Goal: Task Accomplishment & Management: Manage account settings

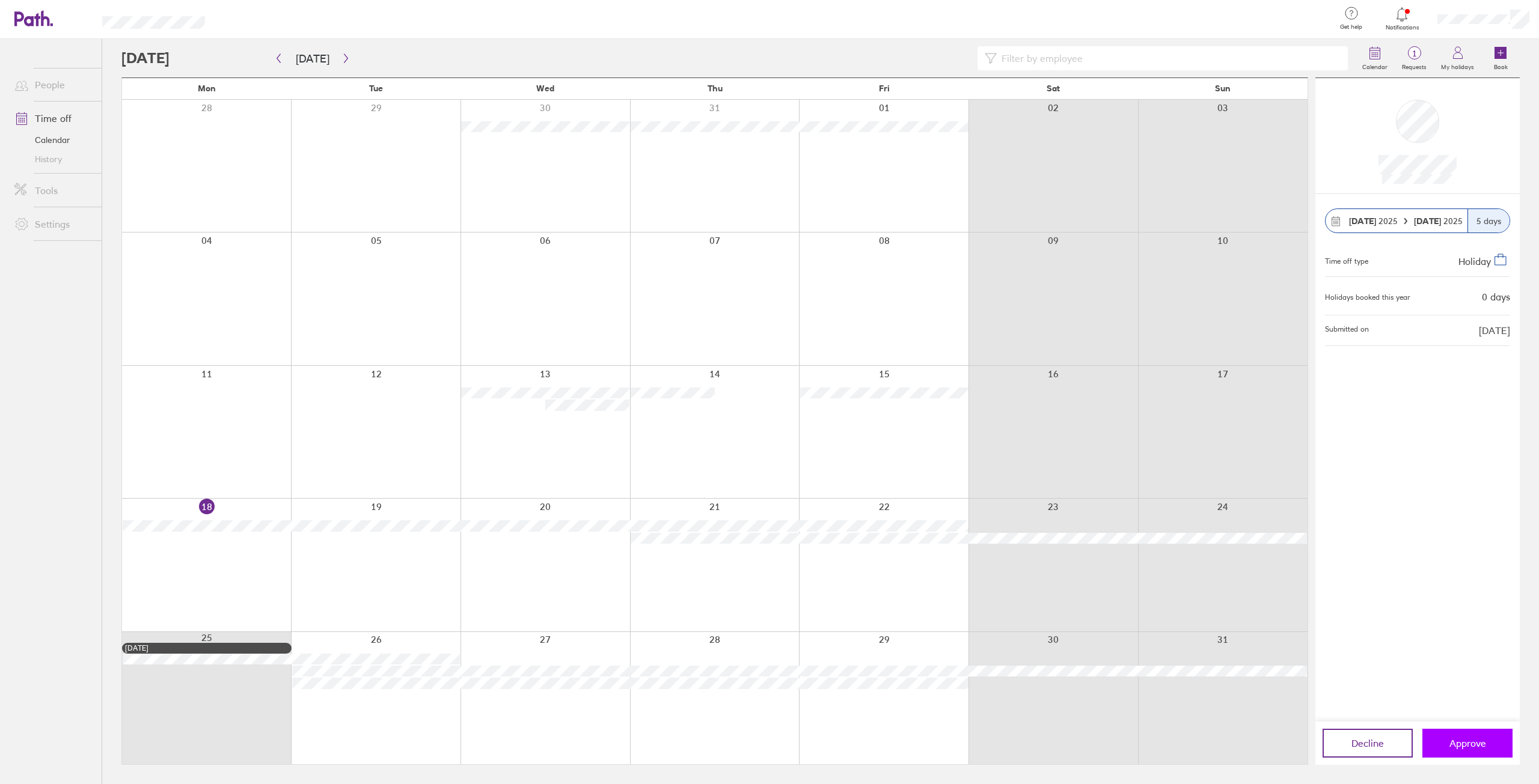
click at [1463, 742] on span "Approve" at bounding box center [1467, 743] width 37 height 11
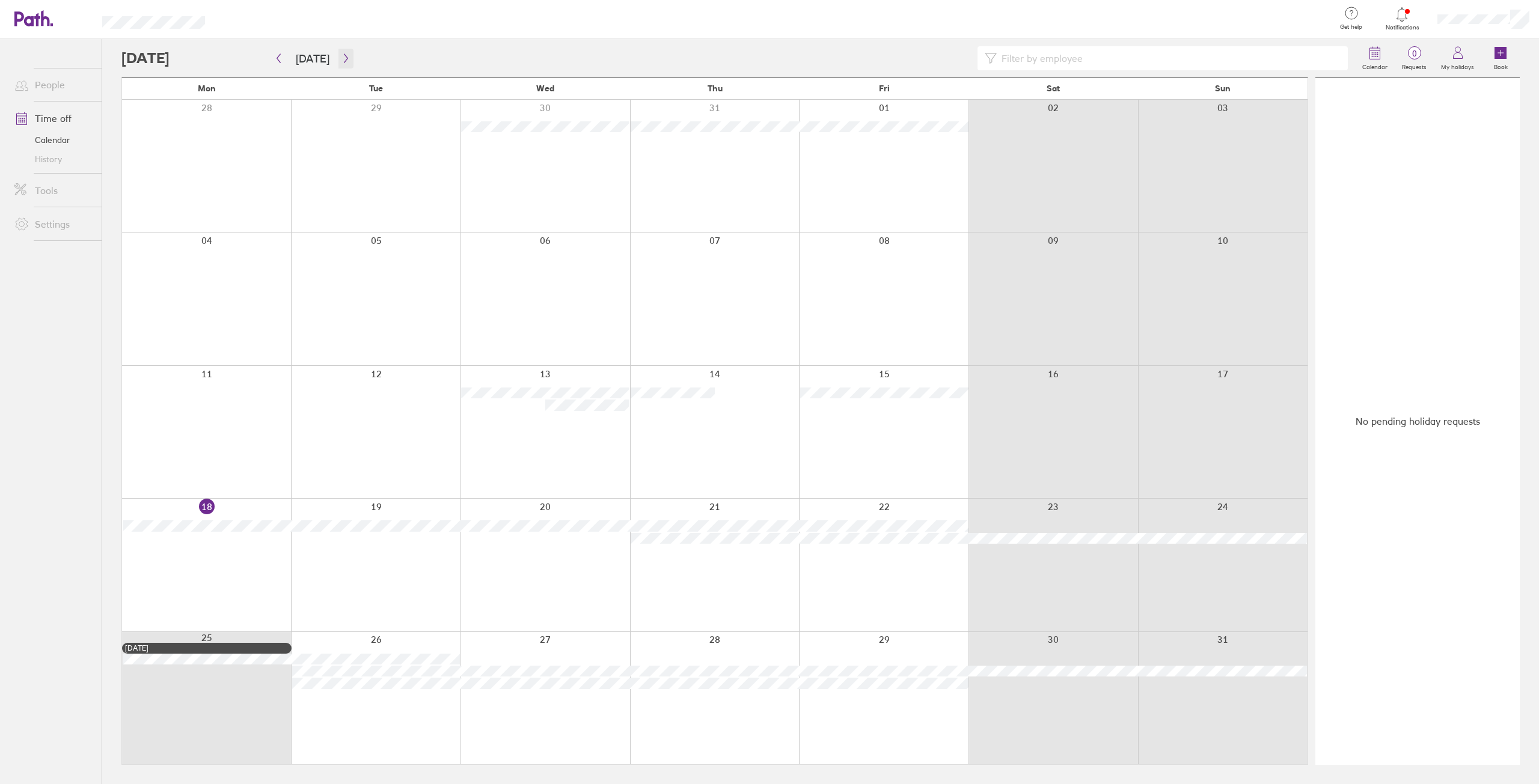
click at [346, 68] on div "Calendar 0 Requests My holidays Book [DATE] [DATE] Mon Tue Wed Thu Fri Sat Sun …" at bounding box center [819, 411] width 1436 height 745
click at [341, 64] on button "button" at bounding box center [346, 59] width 15 height 20
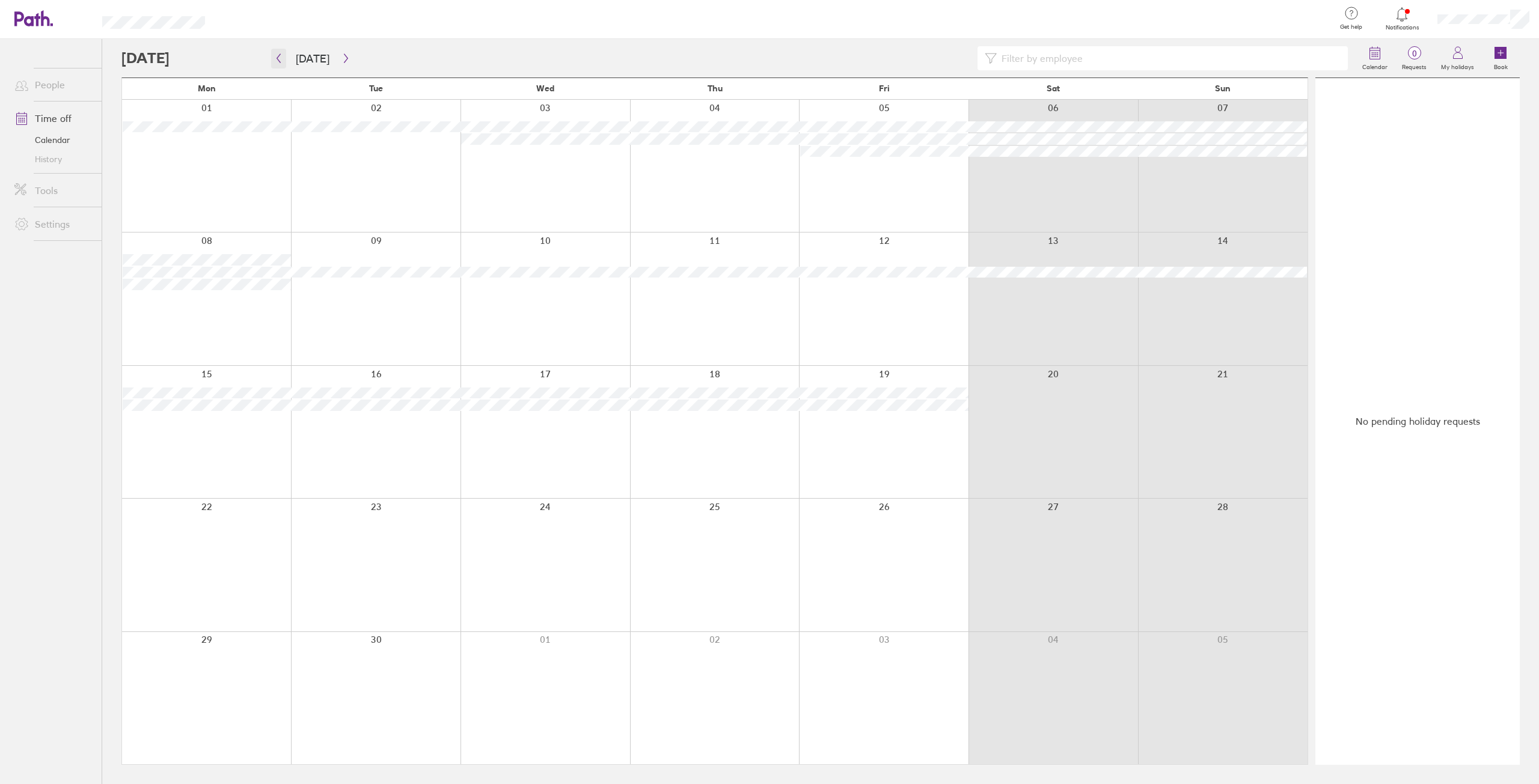
click at [280, 59] on icon "button" at bounding box center [278, 58] width 9 height 10
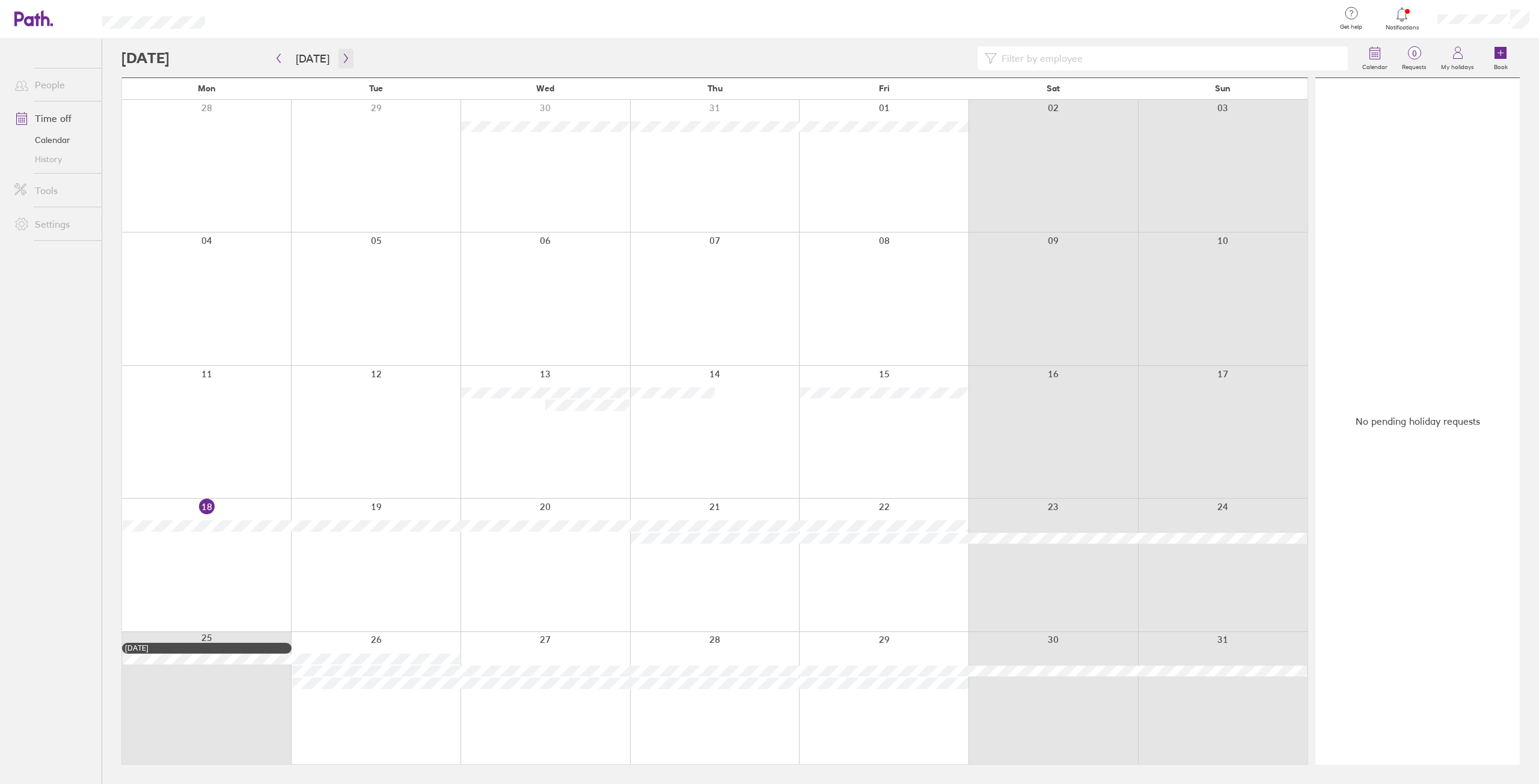
click at [342, 63] on button "button" at bounding box center [346, 59] width 15 height 20
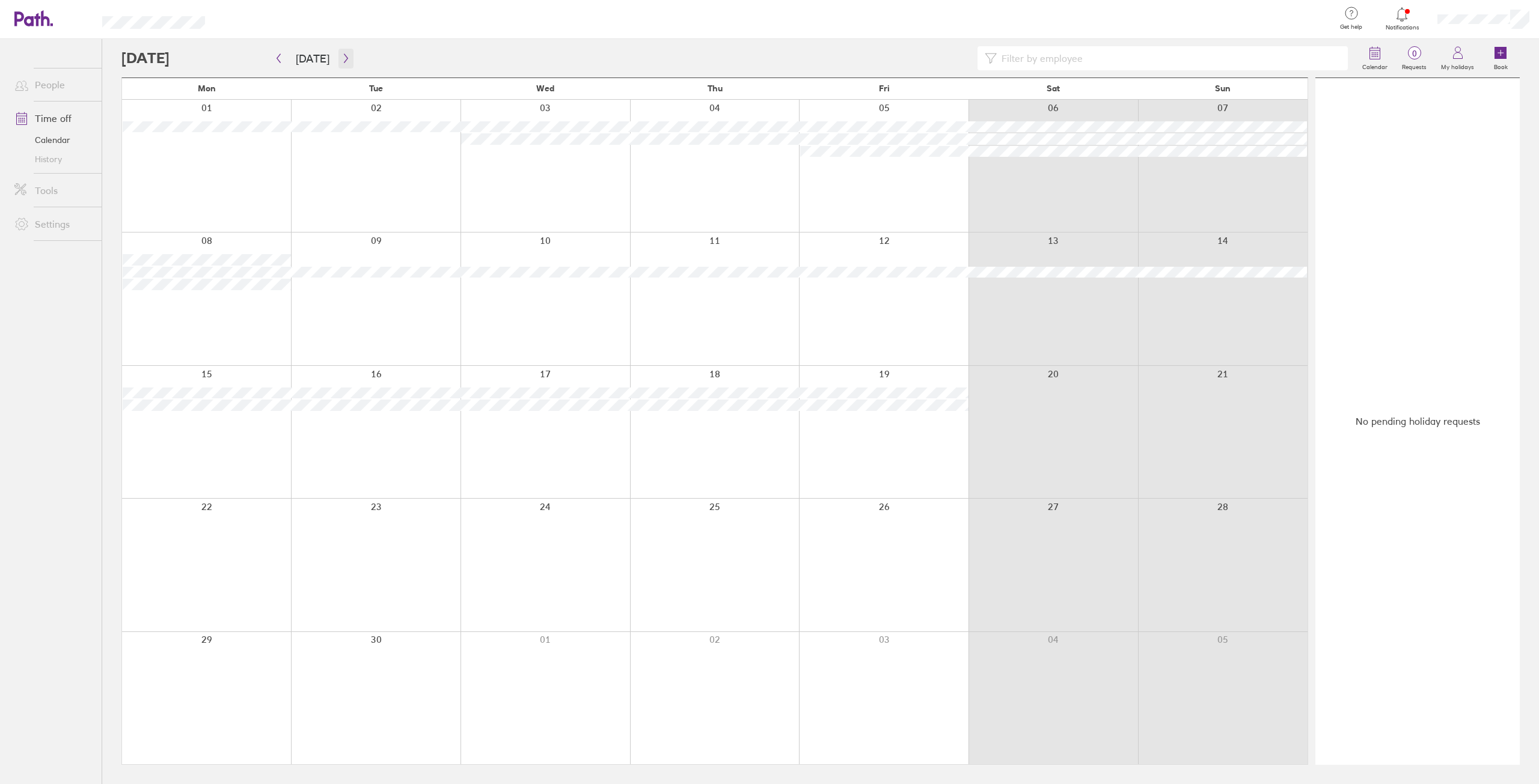
click at [342, 60] on icon "button" at bounding box center [346, 58] width 9 height 10
